Goal: Information Seeking & Learning: Learn about a topic

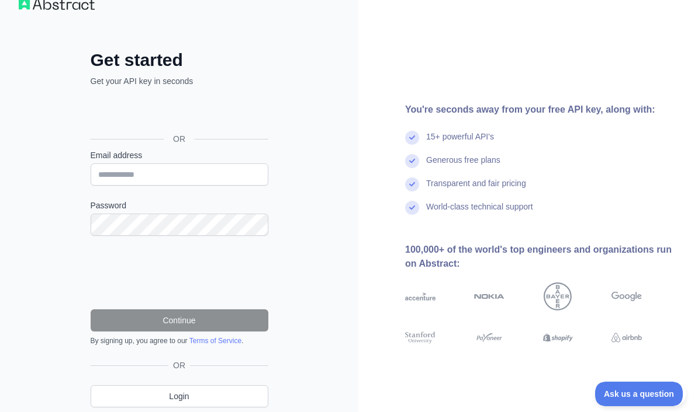
scroll to position [25, 0]
click at [248, 398] on link "Login" at bounding box center [180, 397] width 178 height 22
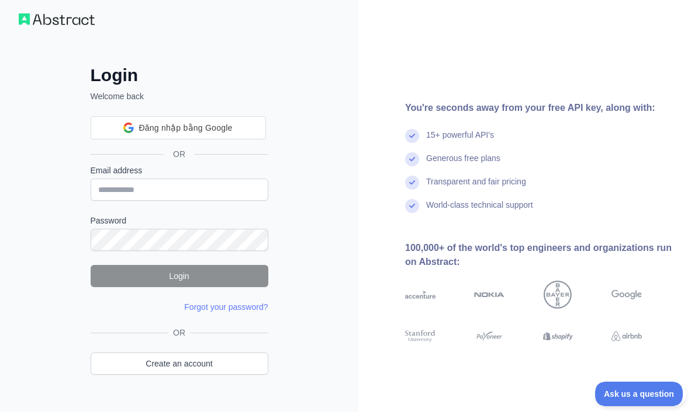
scroll to position [11, 0]
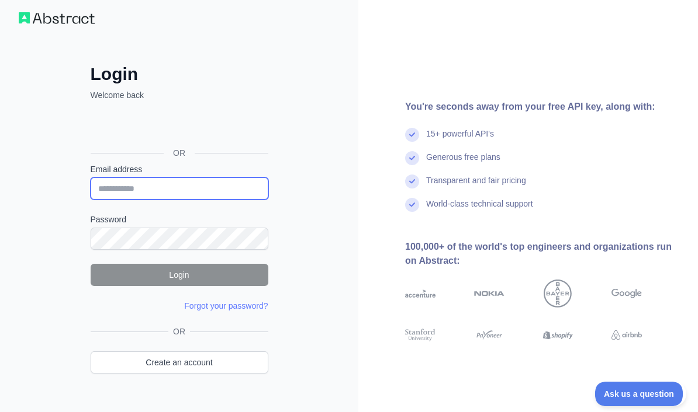
click at [248, 199] on input "Email address" at bounding box center [180, 189] width 178 height 22
click at [255, 131] on div "Đăng nhập bằng Google. Mở trong thẻ mới" at bounding box center [178, 127] width 175 height 26
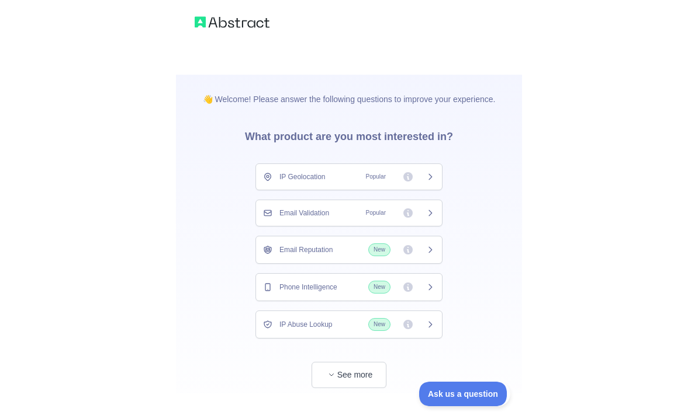
scroll to position [18, 0]
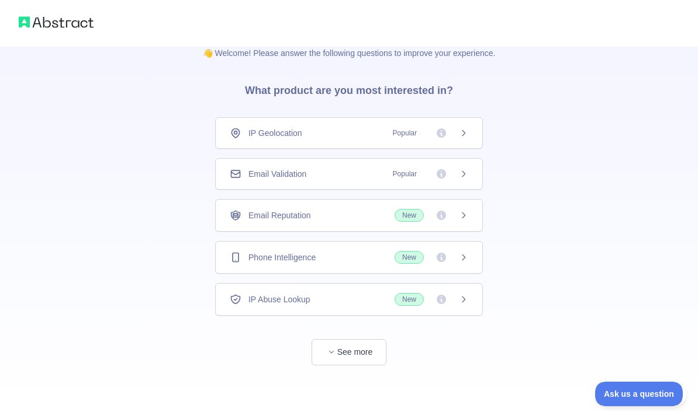
click at [469, 177] on div "Email Validation Popular" at bounding box center [349, 174] width 268 height 32
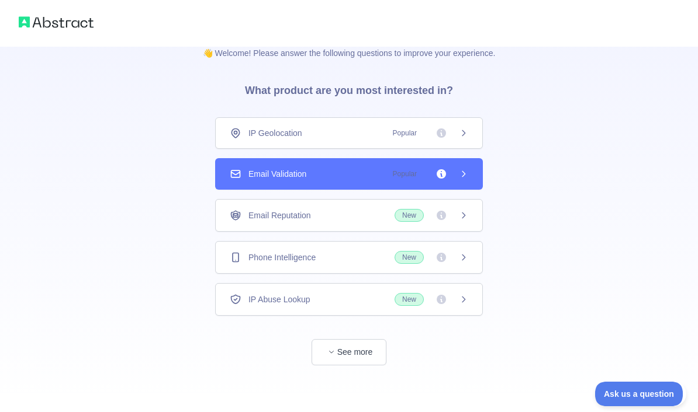
click at [462, 174] on icon at bounding box center [463, 173] width 9 height 9
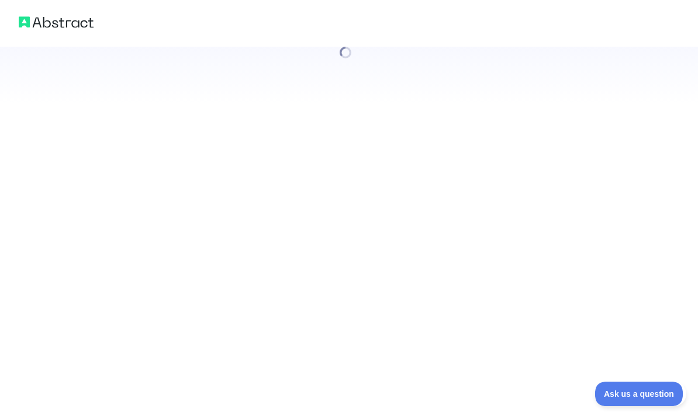
click at [464, 169] on div at bounding box center [349, 206] width 698 height 412
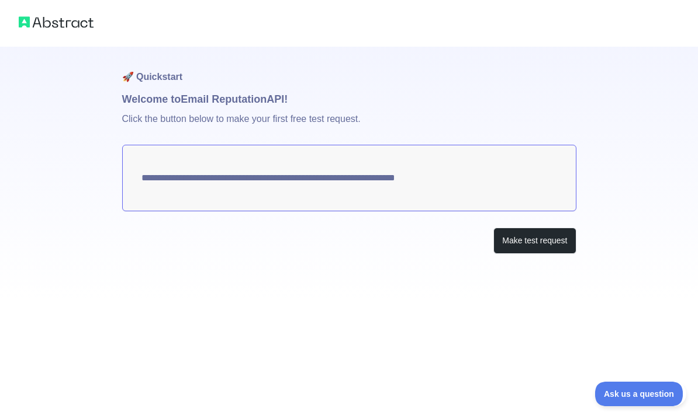
click at [538, 246] on button "Make test request" at bounding box center [534, 241] width 82 height 26
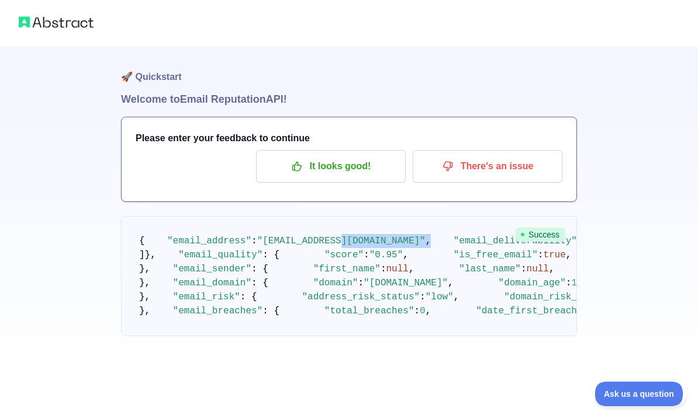
click at [457, 296] on pre "{ "email_address" : "nhatgoang9021@gmail.com" , "email_deliverability" : { "sta…" at bounding box center [349, 276] width 456 height 120
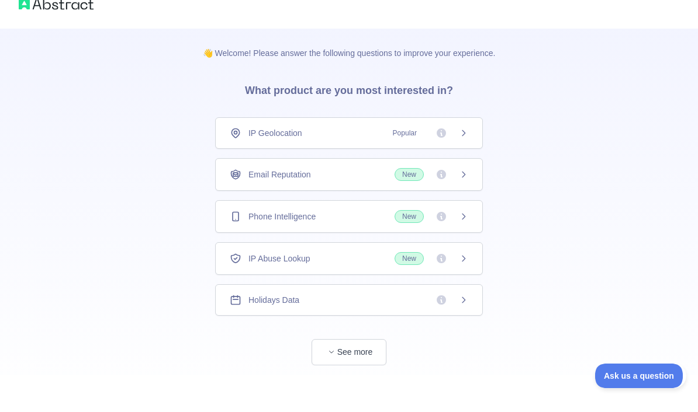
click at [365, 182] on div "Email Reputation New" at bounding box center [349, 192] width 268 height 33
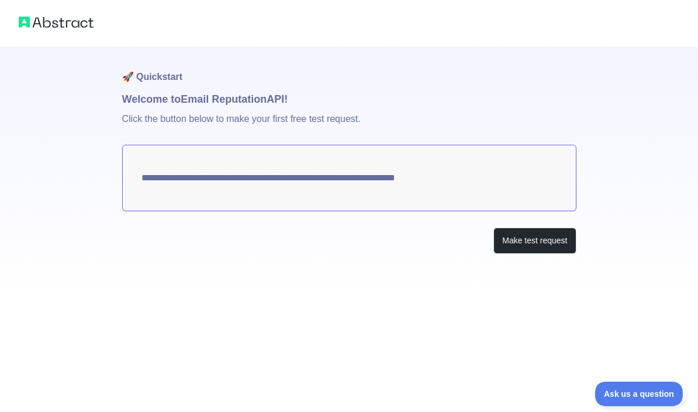
click at [64, 109] on div "**********" at bounding box center [349, 150] width 698 height 301
click at [612, 224] on div "**********" at bounding box center [349, 150] width 698 height 301
click at [543, 240] on button "Make test request" at bounding box center [534, 241] width 82 height 26
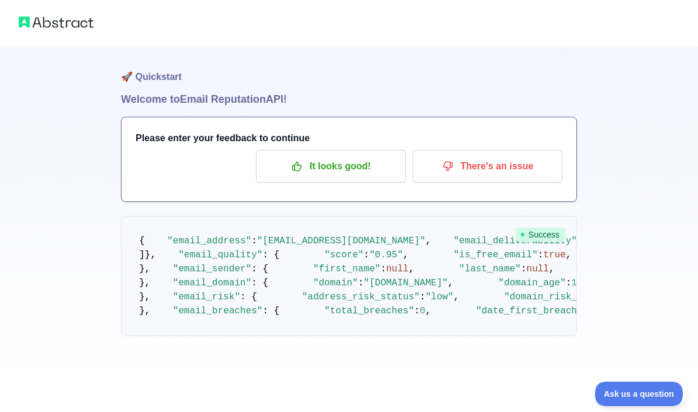
scroll to position [16, 0]
click at [119, 178] on div "🚀 Quickstart Welcome to Email Reputation API! Please enter your feedback to con…" at bounding box center [349, 191] width 698 height 383
click at [287, 160] on p "It looks good!" at bounding box center [331, 167] width 132 height 20
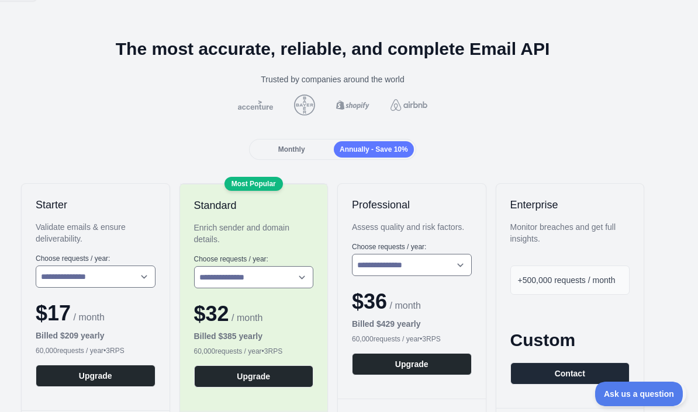
scroll to position [27, 16]
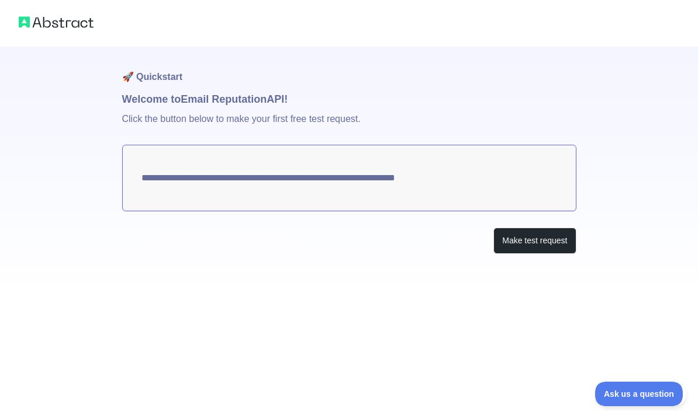
click at [541, 249] on button "Make test request" at bounding box center [534, 241] width 82 height 26
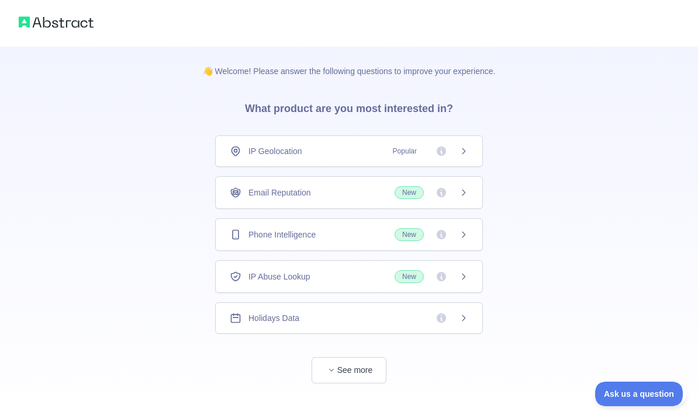
scroll to position [18, 0]
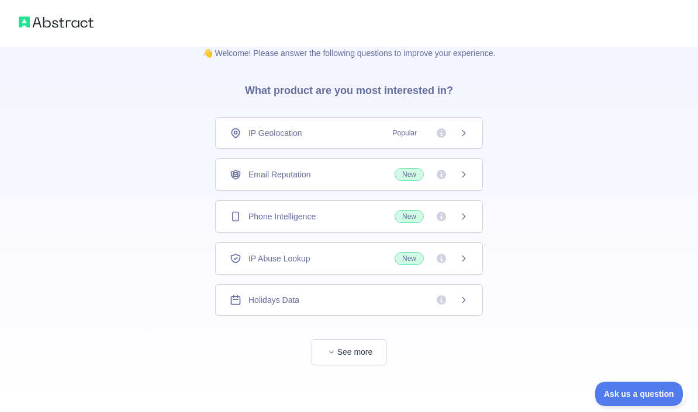
click at [371, 351] on button "See more" at bounding box center [348, 352] width 75 height 26
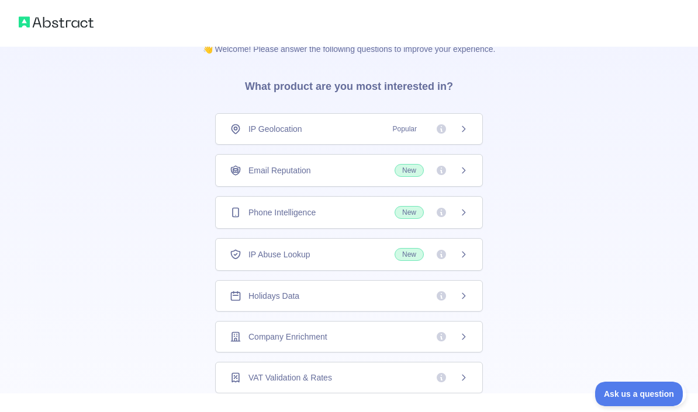
scroll to position [0, 0]
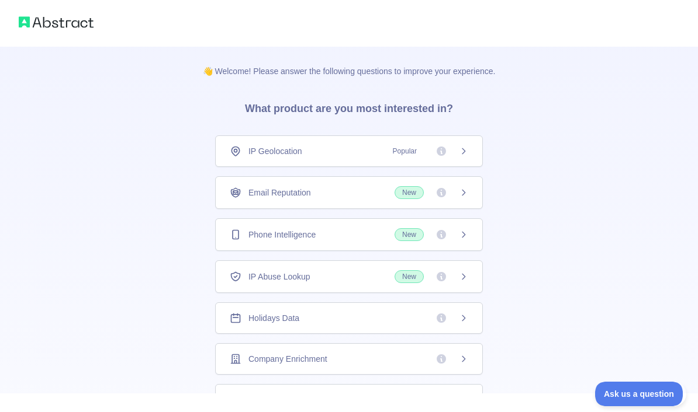
click at [35, 29] on img at bounding box center [56, 22] width 75 height 16
click at [33, 30] on div at bounding box center [349, 23] width 698 height 47
click at [36, 36] on div at bounding box center [349, 23] width 698 height 47
click at [36, 33] on div at bounding box center [349, 23] width 698 height 47
click at [36, 30] on img at bounding box center [56, 22] width 75 height 16
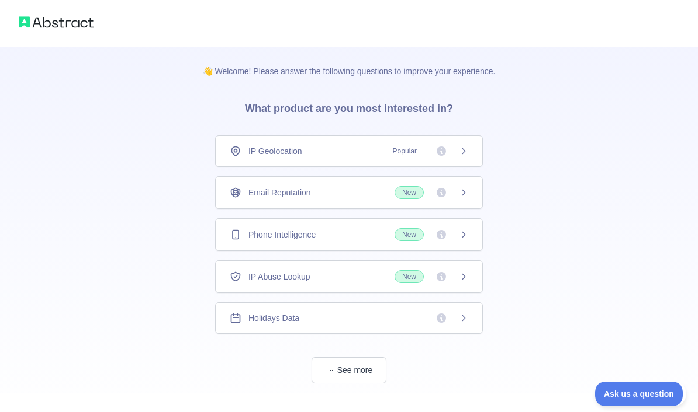
click at [37, 28] on img at bounding box center [56, 22] width 75 height 16
click at [500, 77] on p "👋 Welcome! Please answer the following questions to improve your experience." at bounding box center [349, 62] width 330 height 30
click at [318, 154] on div "IP Geolocation Popular" at bounding box center [349, 151] width 238 height 12
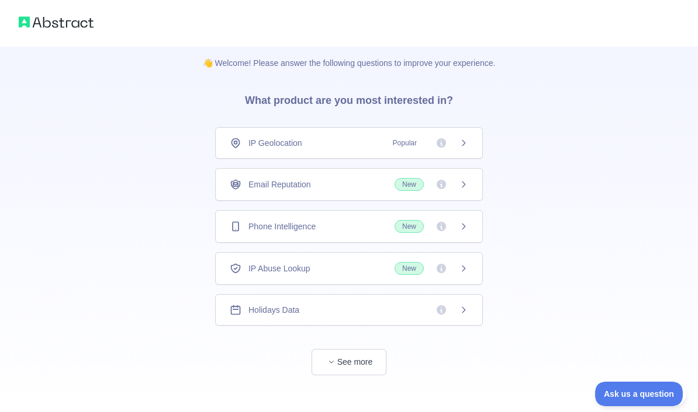
scroll to position [18, 0]
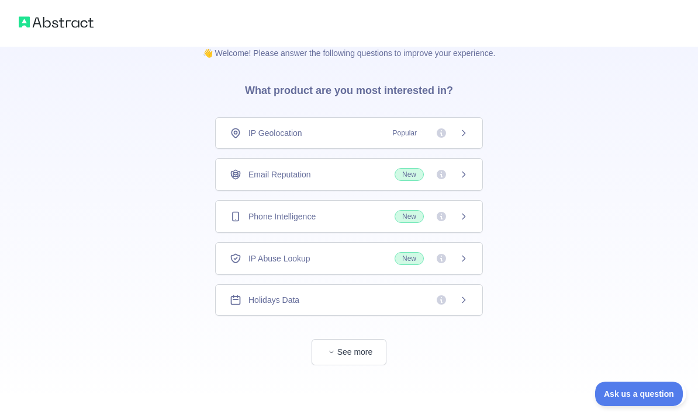
click at [359, 359] on button "See more" at bounding box center [348, 352] width 75 height 26
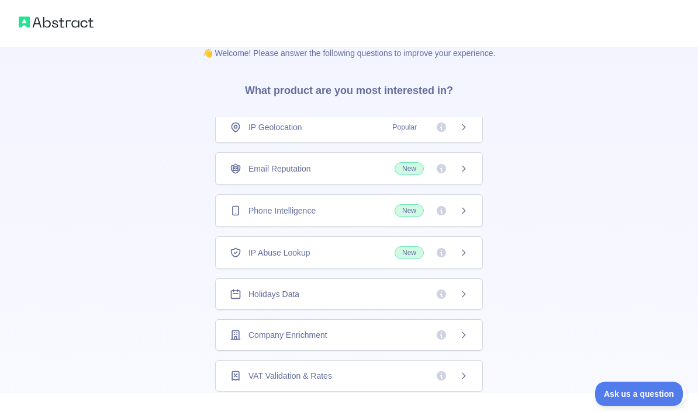
scroll to position [0, 0]
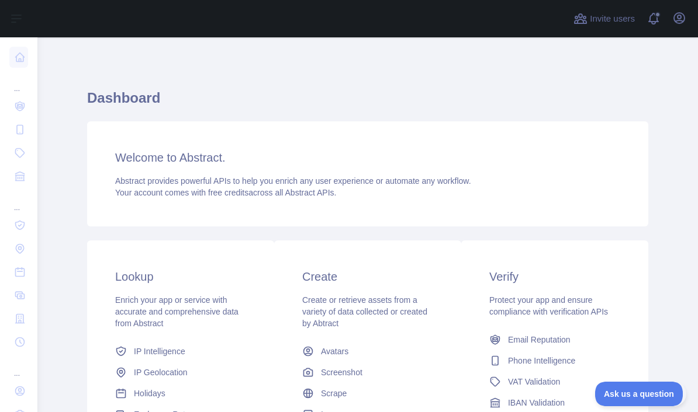
click at [18, 201] on div "..." at bounding box center [18, 200] width 19 height 23
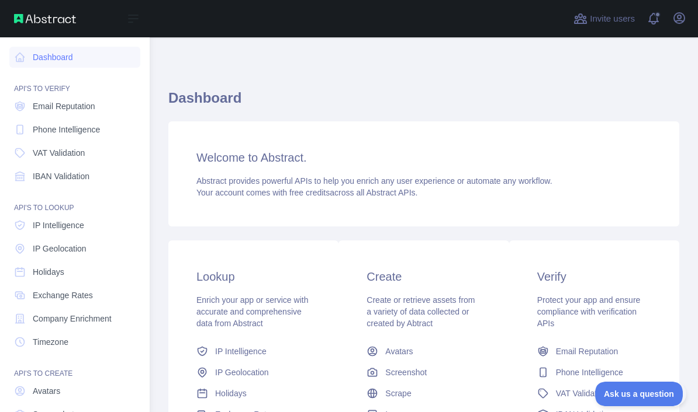
click at [18, 104] on icon at bounding box center [20, 106] width 12 height 12
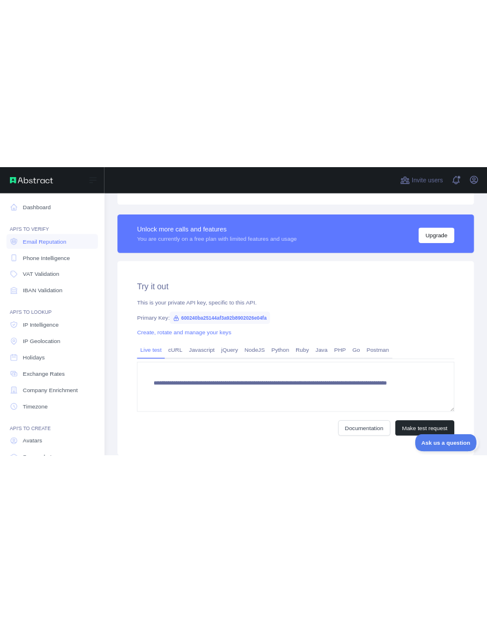
scroll to position [306, 0]
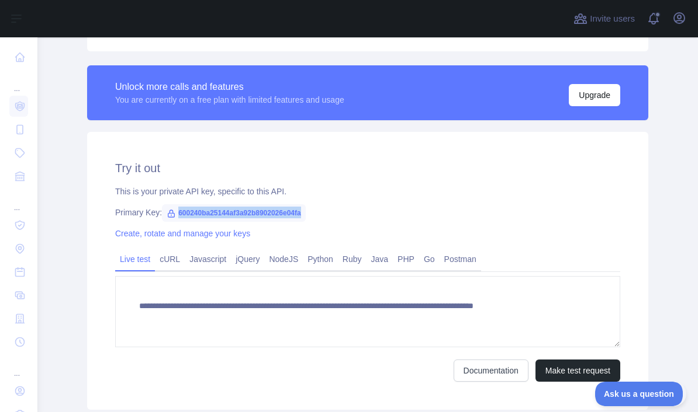
click at [441, 174] on h2 "Try it out" at bounding box center [367, 168] width 505 height 16
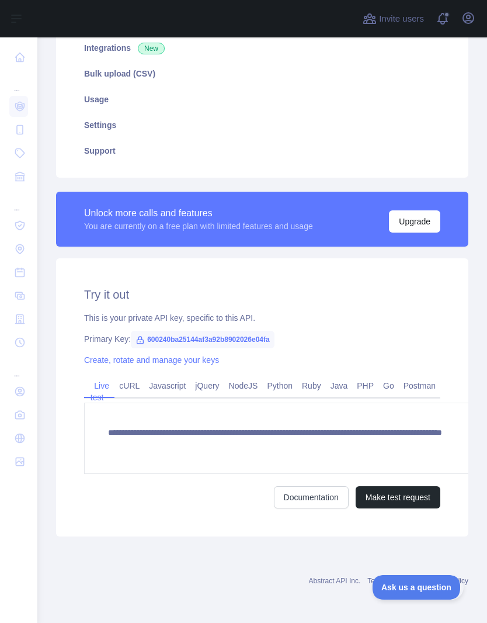
scroll to position [138, 0]
